Goal: Task Accomplishment & Management: Use online tool/utility

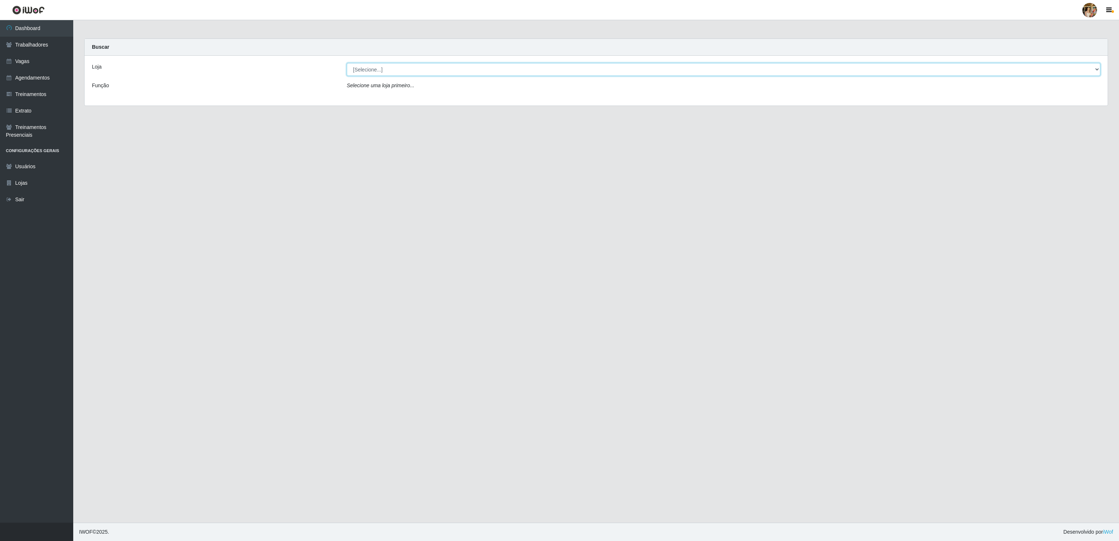
click at [404, 75] on select "[Selecione...] Atacado Vem - [GEOGRAPHIC_DATA] 30 Laranjeiras Velha Atacado Vem…" at bounding box center [724, 69] width 754 height 13
select select "470"
click at [347, 63] on select "[Selecione...] Atacado Vem - [GEOGRAPHIC_DATA] 30 Laranjeiras Velha Atacado Vem…" at bounding box center [724, 69] width 754 height 13
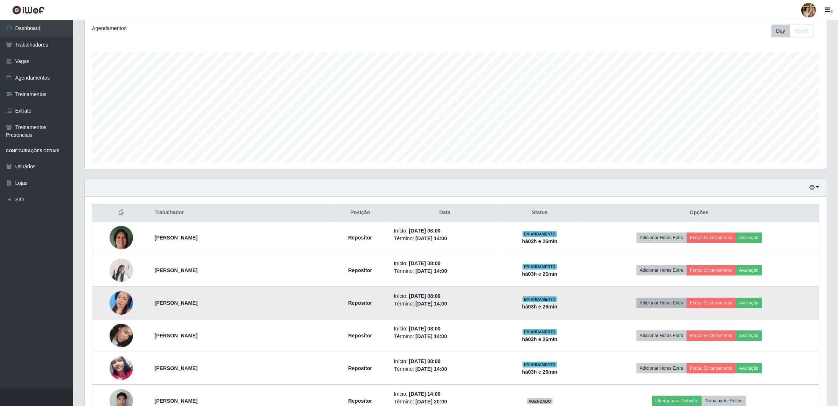
scroll to position [164, 0]
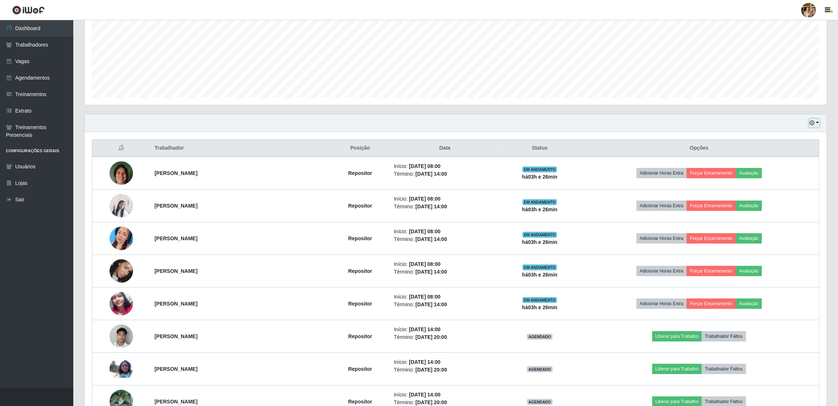
click at [814, 121] on icon "button" at bounding box center [811, 122] width 5 height 5
click at [795, 184] on button "1 Semana" at bounding box center [790, 182] width 58 height 15
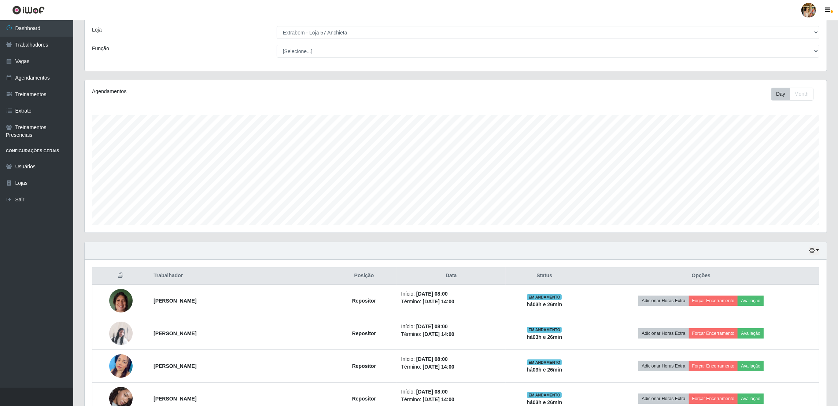
scroll to position [0, 0]
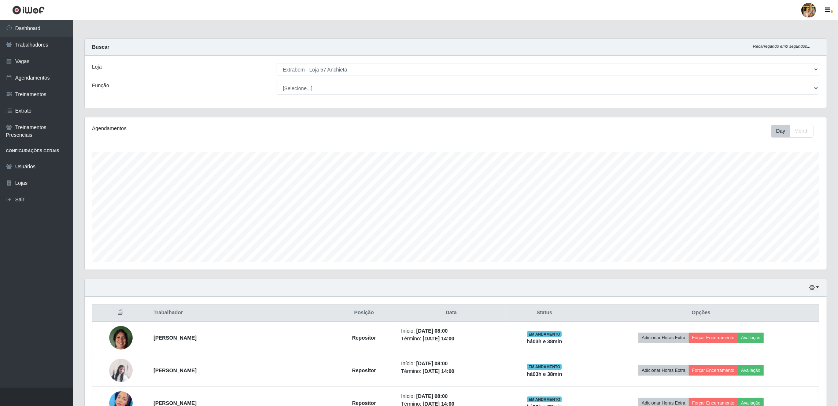
click at [564, 269] on div "Agendamentos Day Month 05/07 Agendamentos 18" at bounding box center [456, 193] width 742 height 152
